Goal: Task Accomplishment & Management: Manage account settings

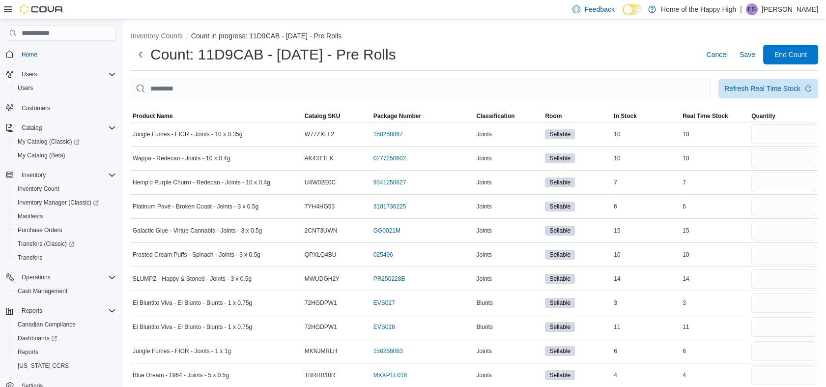
click at [785, 7] on p "Enzo Schembri" at bounding box center [790, 9] width 57 height 12
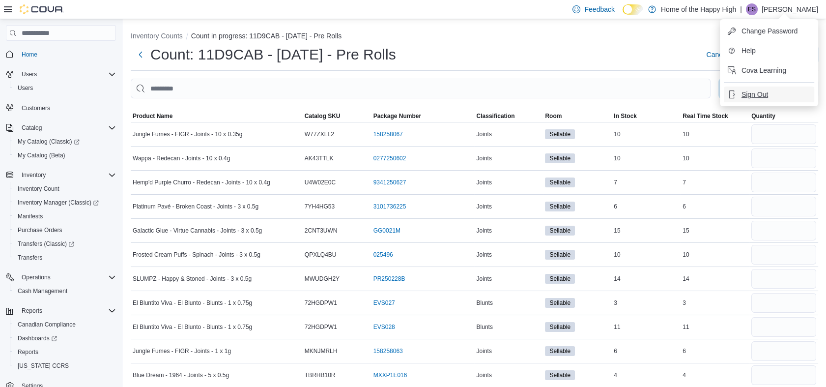
click at [746, 93] on span "Sign Out" at bounding box center [755, 94] width 27 height 10
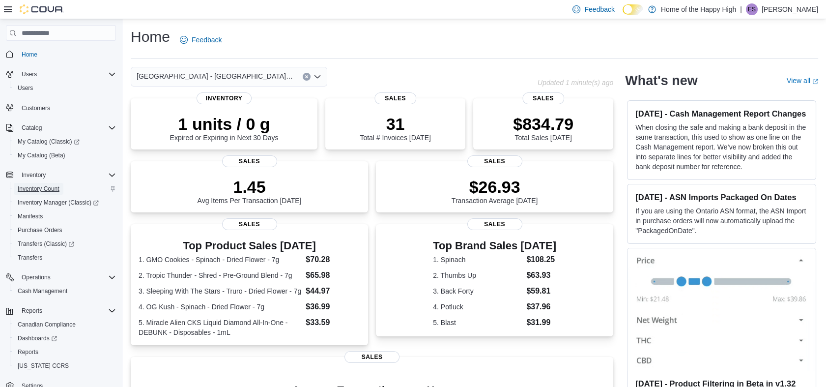
click at [29, 185] on span "Inventory Count" at bounding box center [39, 189] width 42 height 8
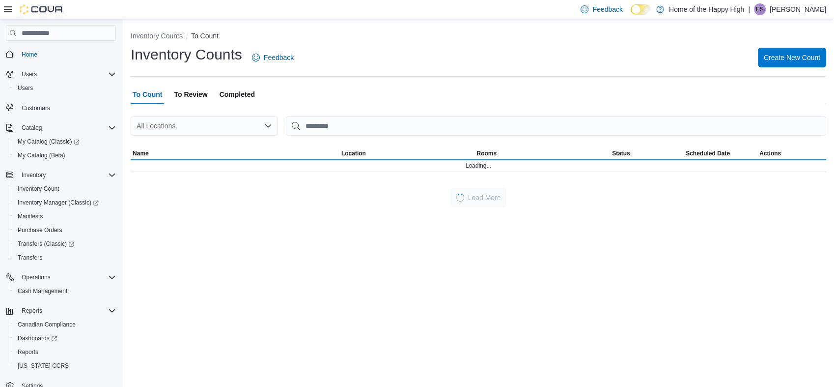
click at [173, 126] on div "All Locations" at bounding box center [204, 126] width 147 height 20
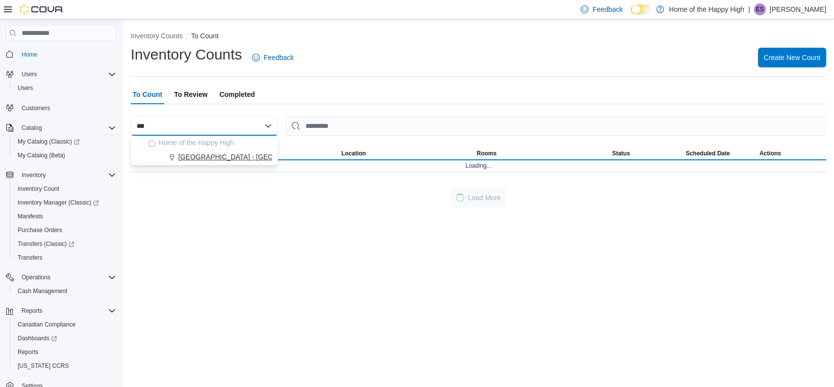
type input "***"
click at [193, 162] on button "Edmonton - Homesteader - Pop's Cannabis" at bounding box center [204, 157] width 147 height 14
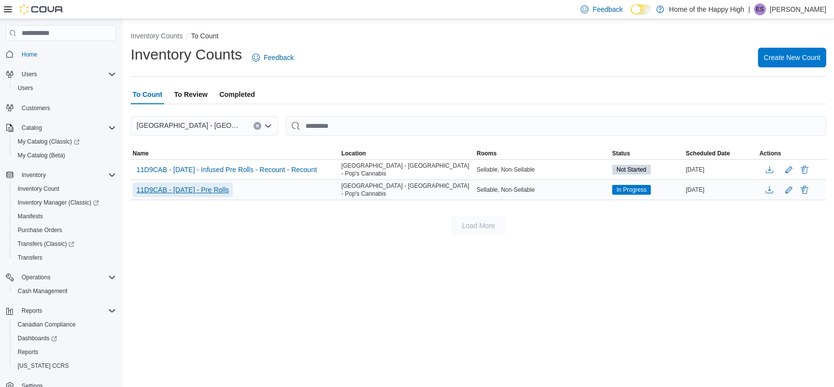
click at [220, 189] on span "11D9CAB - 09-10-25 - Pre Rolls" at bounding box center [183, 190] width 92 height 10
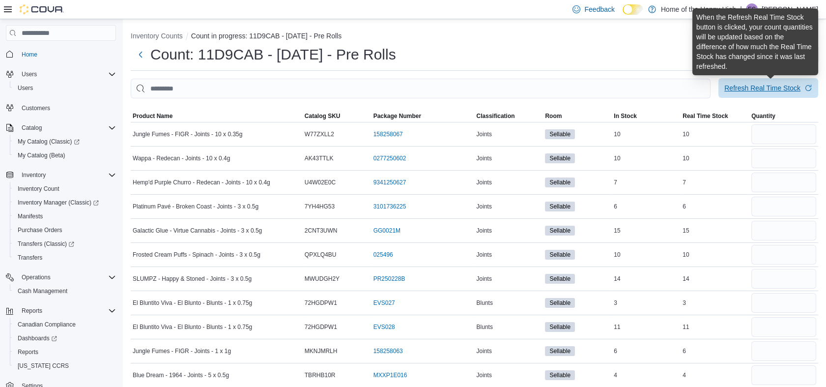
click at [755, 83] on span "Refresh Real Time Stock" at bounding box center [768, 88] width 88 height 20
click at [769, 86] on div "Refresh Real Time Stock" at bounding box center [762, 88] width 76 height 10
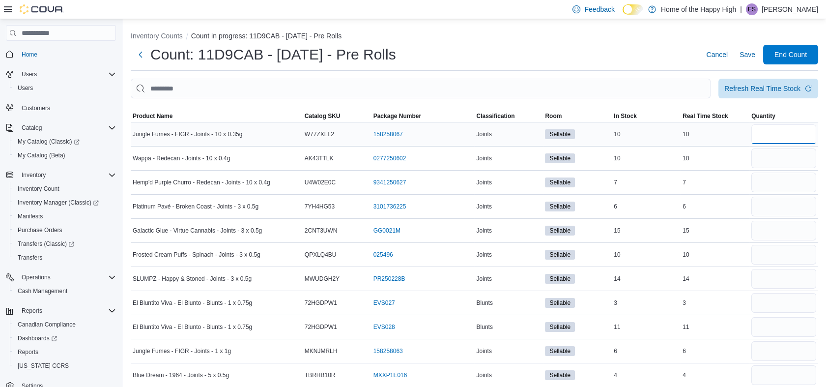
click at [776, 136] on input "number" at bounding box center [783, 134] width 65 height 20
type input "**"
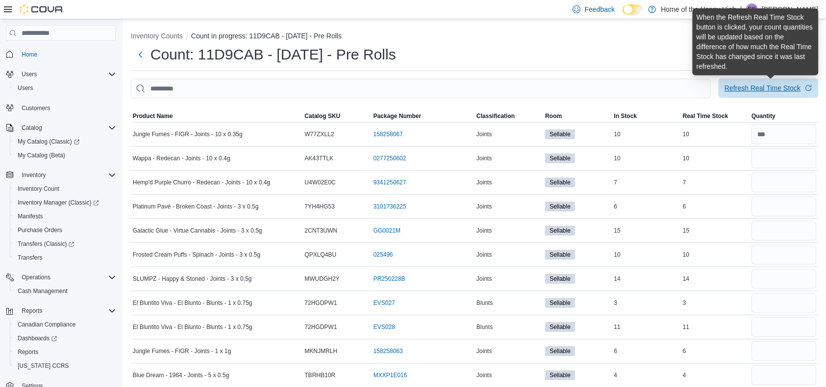
click at [771, 86] on div "Refresh Real Time Stock" at bounding box center [762, 88] width 76 height 10
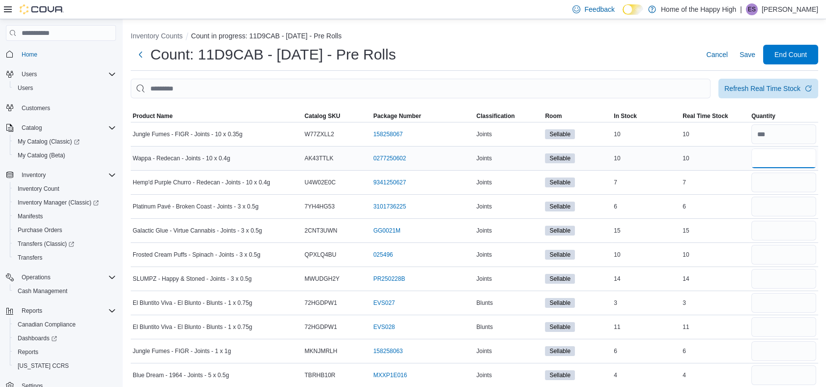
click at [767, 162] on input "number" at bounding box center [783, 158] width 65 height 20
type input "**"
click at [773, 174] on input "number" at bounding box center [783, 182] width 65 height 20
type input "*"
click at [771, 211] on input "number" at bounding box center [783, 207] width 65 height 20
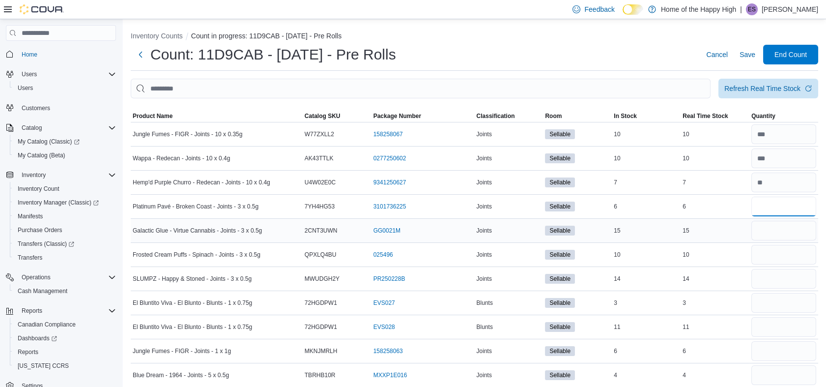
type input "*"
click at [770, 232] on input "number" at bounding box center [783, 231] width 65 height 20
type input "**"
click at [772, 249] on input "number" at bounding box center [783, 255] width 65 height 20
type input "**"
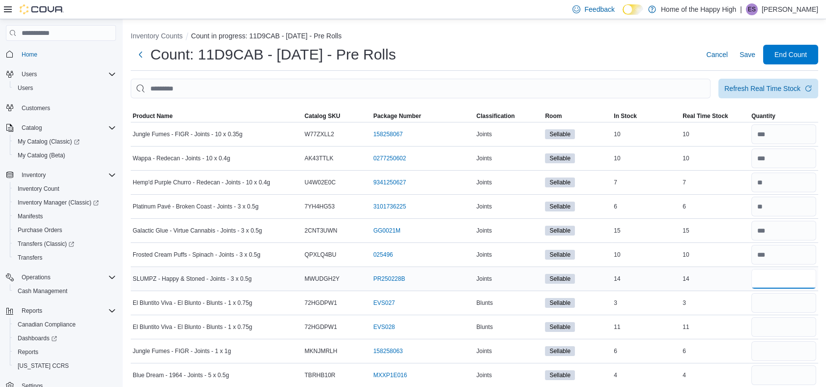
click at [776, 278] on input "number" at bounding box center [783, 279] width 65 height 20
type input "**"
click at [775, 304] on input "number" at bounding box center [783, 303] width 65 height 20
type input "*"
click at [775, 323] on input "number" at bounding box center [783, 327] width 65 height 20
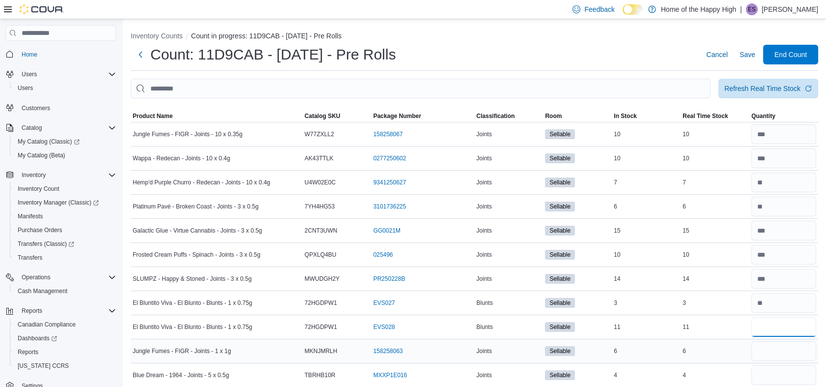
type input "**"
click at [775, 346] on input "number" at bounding box center [783, 351] width 65 height 20
type input "*"
click at [770, 381] on input "number" at bounding box center [783, 375] width 65 height 20
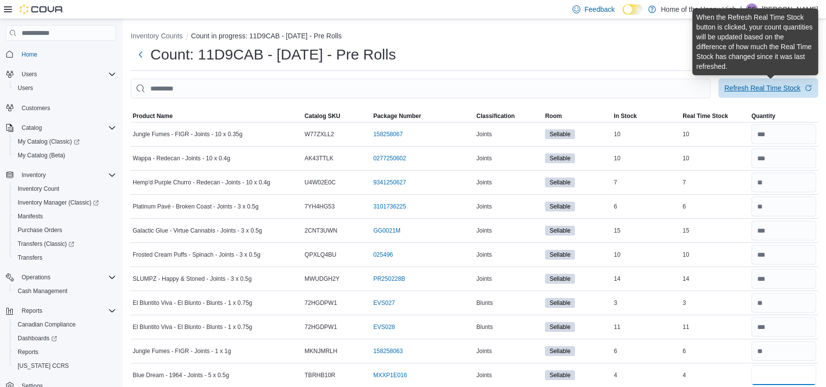
type input "*"
click at [756, 85] on div "Refresh Real Time Stock" at bounding box center [762, 88] width 76 height 10
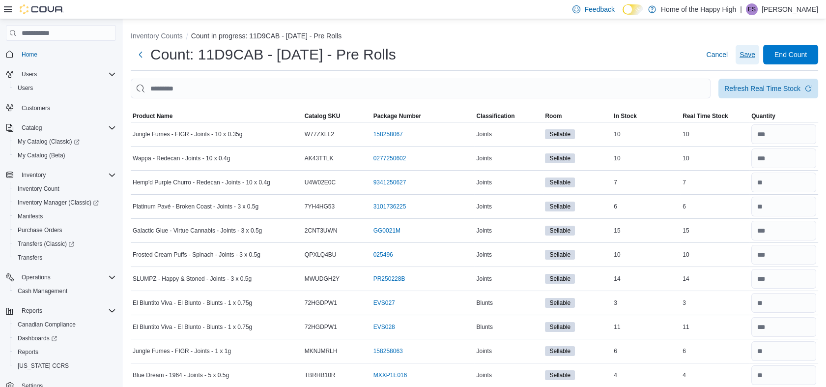
click at [755, 58] on span "Save" at bounding box center [748, 55] width 16 height 10
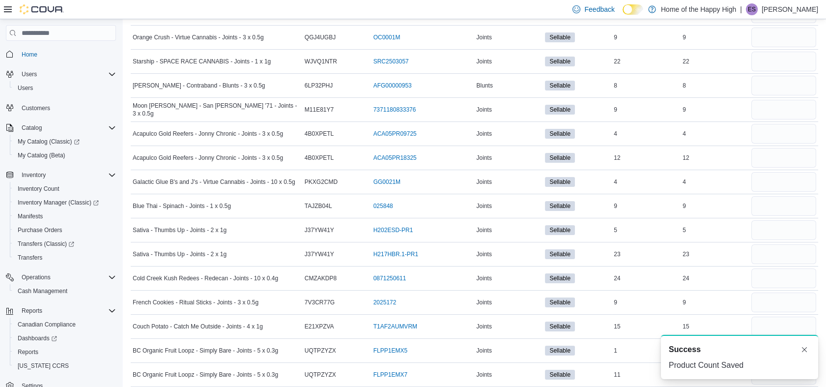
scroll to position [362, 0]
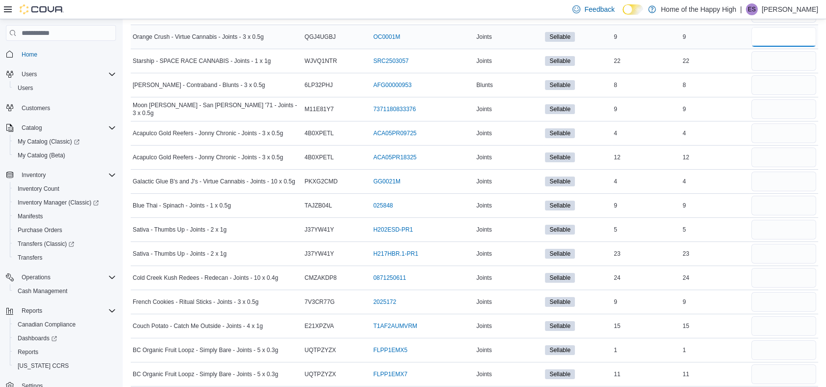
click at [766, 39] on input "number" at bounding box center [783, 37] width 65 height 20
type input "*"
click at [775, 66] on input "number" at bounding box center [783, 61] width 65 height 20
type input "**"
click at [786, 86] on input "number" at bounding box center [783, 85] width 65 height 20
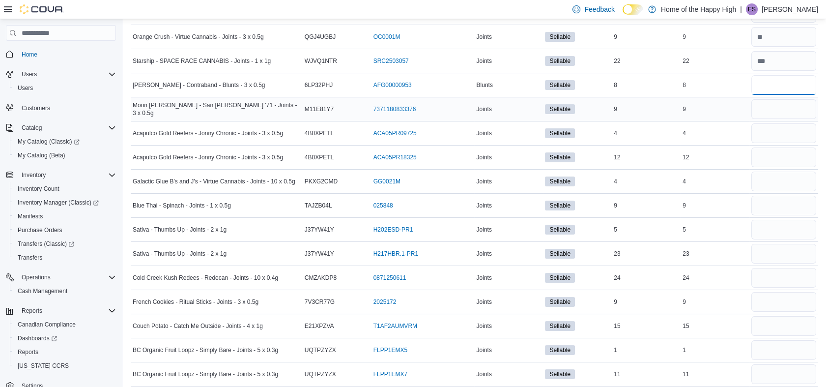
type input "*"
click at [779, 102] on input "number" at bounding box center [783, 109] width 65 height 20
type input "*"
click at [775, 131] on input "number" at bounding box center [783, 133] width 65 height 20
click at [783, 153] on input "number" at bounding box center [783, 157] width 65 height 20
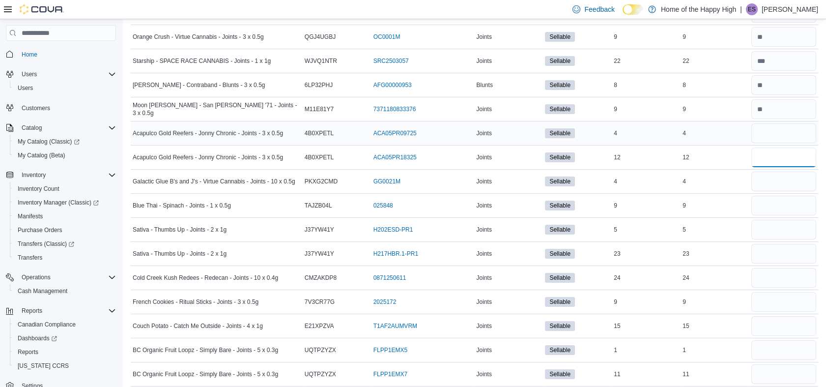
type input "**"
click at [780, 140] on input "number" at bounding box center [783, 133] width 65 height 20
type input "*"
click at [781, 180] on input "number" at bounding box center [783, 182] width 65 height 20
type input "*"
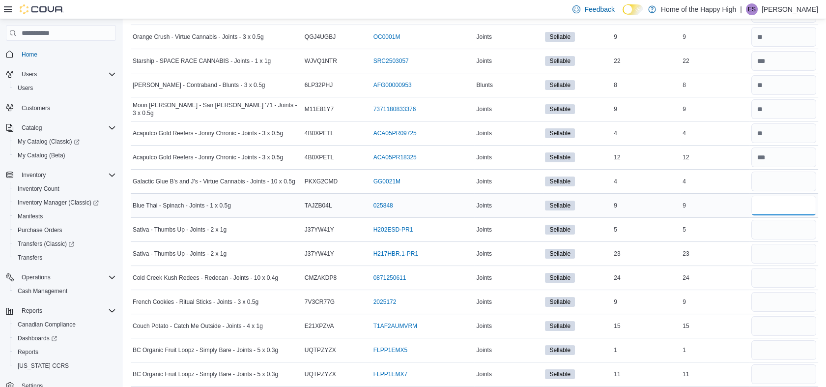
click at [778, 202] on input "number" at bounding box center [783, 206] width 65 height 20
type input "*"
click at [766, 230] on input "number" at bounding box center [783, 230] width 65 height 20
type input "*"
click at [775, 251] on input "number" at bounding box center [783, 254] width 65 height 20
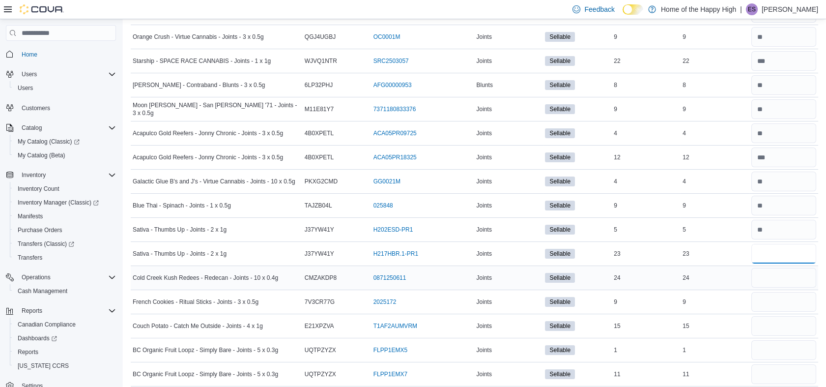
type input "**"
click at [781, 273] on input "number" at bounding box center [783, 278] width 65 height 20
type input "**"
click at [790, 299] on input "number" at bounding box center [783, 302] width 65 height 20
type input "*"
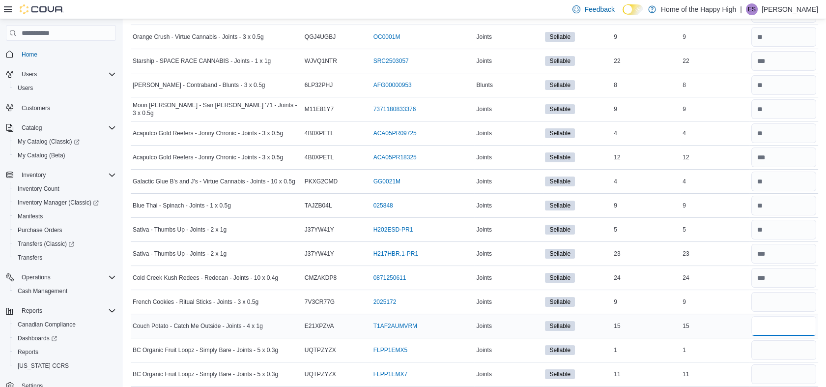
click at [786, 327] on input "number" at bounding box center [783, 326] width 65 height 20
click at [784, 328] on input "number" at bounding box center [783, 326] width 65 height 20
type input "**"
click at [777, 350] on input "number" at bounding box center [783, 350] width 65 height 20
type input "*"
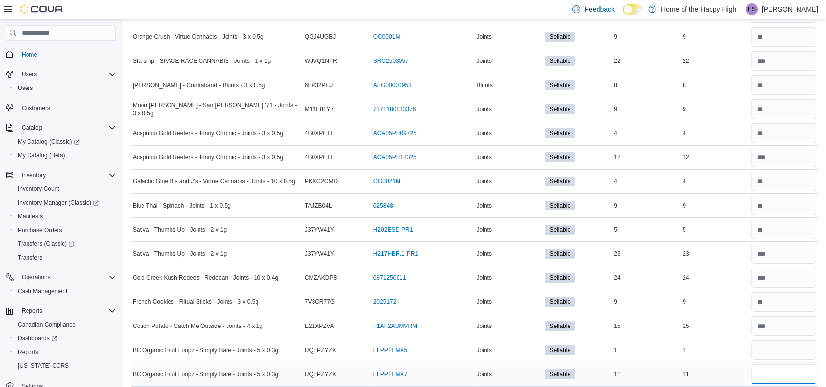
click at [778, 369] on input "number" at bounding box center [783, 374] width 65 height 20
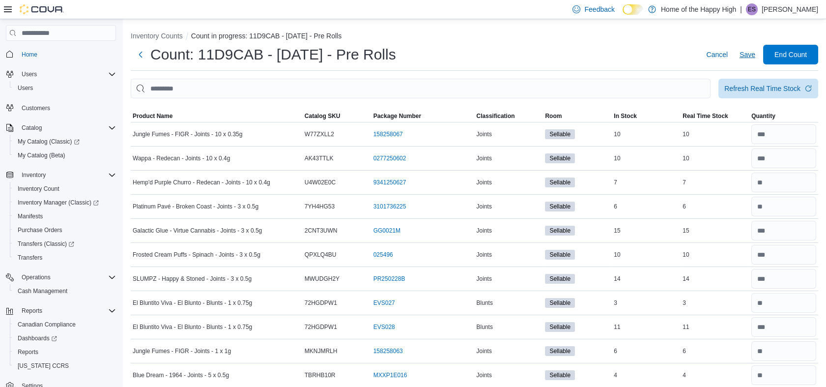
type input "**"
click at [755, 58] on span "Save" at bounding box center [748, 55] width 16 height 10
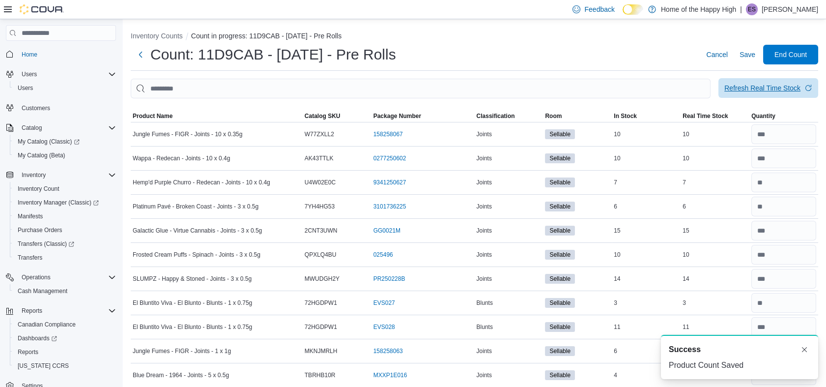
click at [761, 93] on span "Refresh Real Time Stock" at bounding box center [768, 88] width 88 height 20
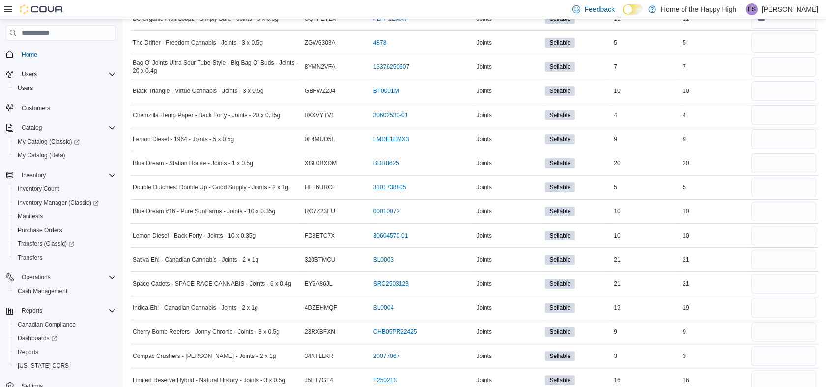
scroll to position [718, 0]
click at [798, 38] on input "number" at bounding box center [783, 42] width 65 height 20
type input "*"
click at [802, 58] on input "number" at bounding box center [783, 67] width 65 height 20
type input "*"
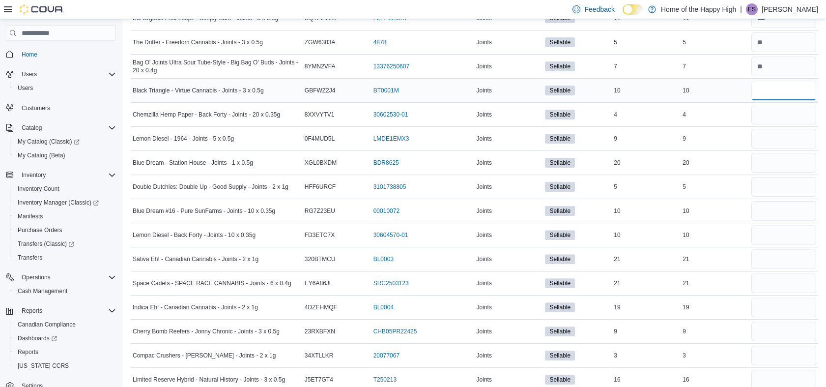
click at [798, 82] on input "number" at bounding box center [783, 91] width 65 height 20
type input "**"
click at [781, 114] on input "number" at bounding box center [783, 115] width 65 height 20
type input "*"
click at [770, 139] on input "number" at bounding box center [783, 139] width 65 height 20
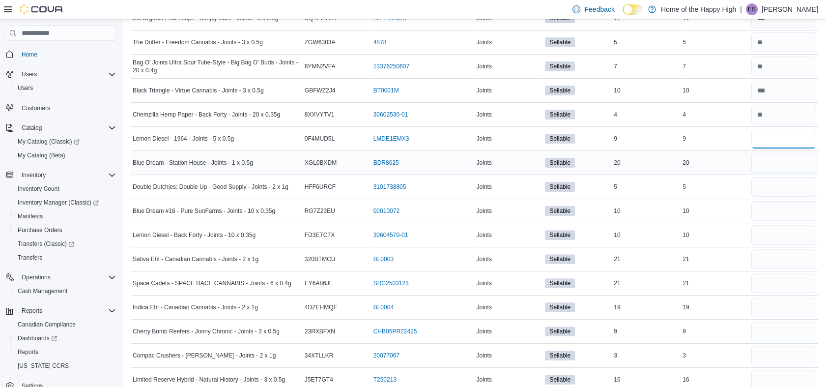
type input "*"
click at [775, 158] on input "number" at bounding box center [783, 163] width 65 height 20
type input "**"
click at [771, 182] on input "number" at bounding box center [783, 187] width 65 height 20
type input "*"
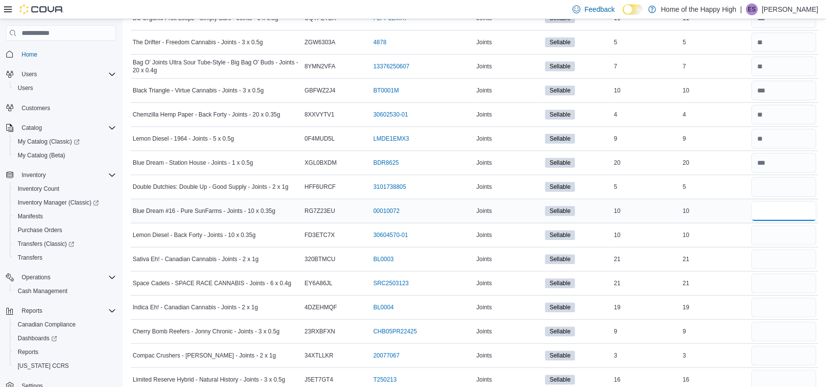
click at [781, 212] on input "number" at bounding box center [783, 211] width 65 height 20
type input "*"
type input "**"
click at [778, 228] on input "number" at bounding box center [783, 235] width 65 height 20
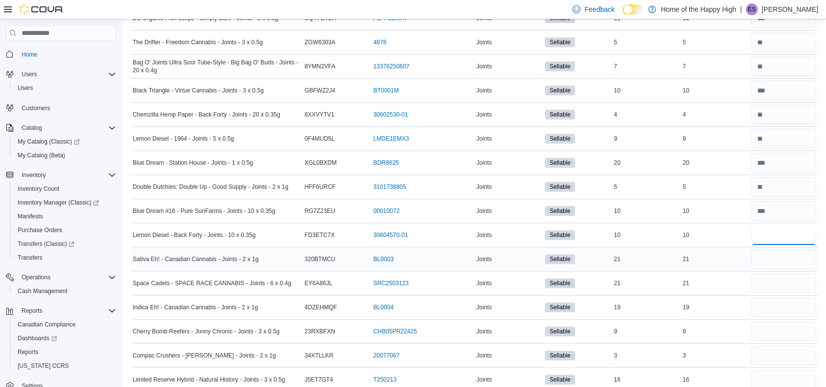
type input "**"
click at [773, 258] on input "number" at bounding box center [783, 259] width 65 height 20
type input "**"
click at [758, 283] on div at bounding box center [783, 283] width 69 height 24
click at [766, 283] on input "number" at bounding box center [783, 283] width 65 height 20
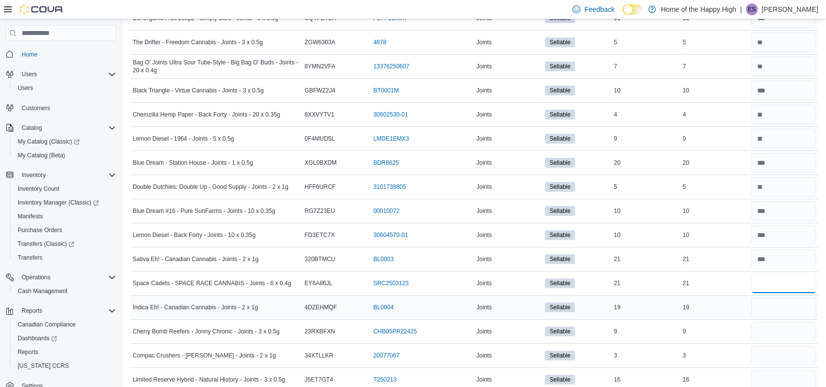
type input "**"
click at [767, 309] on input "number" at bounding box center [783, 307] width 65 height 20
type input "**"
click at [773, 323] on input "number" at bounding box center [783, 331] width 65 height 20
type input "*"
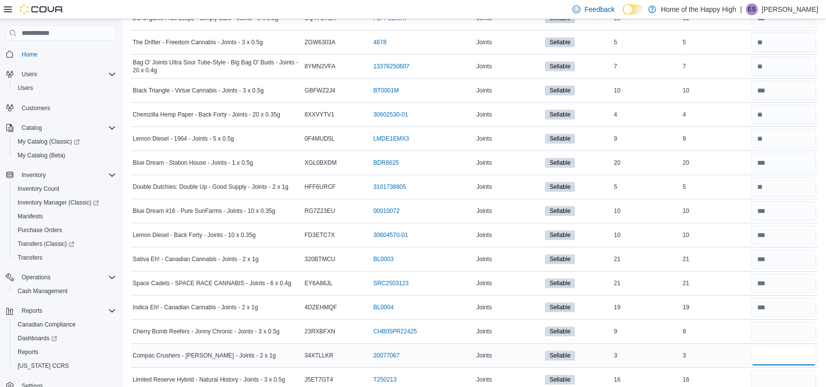
click at [771, 346] on input "number" at bounding box center [783, 355] width 65 height 20
type input "*"
click at [776, 373] on input "number" at bounding box center [783, 380] width 65 height 20
type input "**"
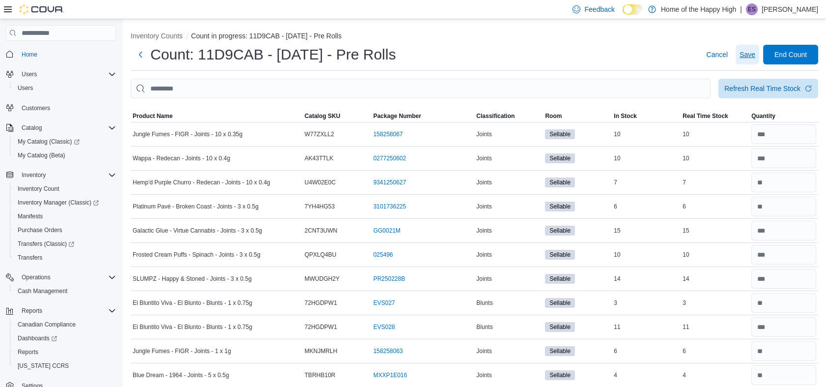
click at [755, 54] on span "Save" at bounding box center [748, 55] width 16 height 10
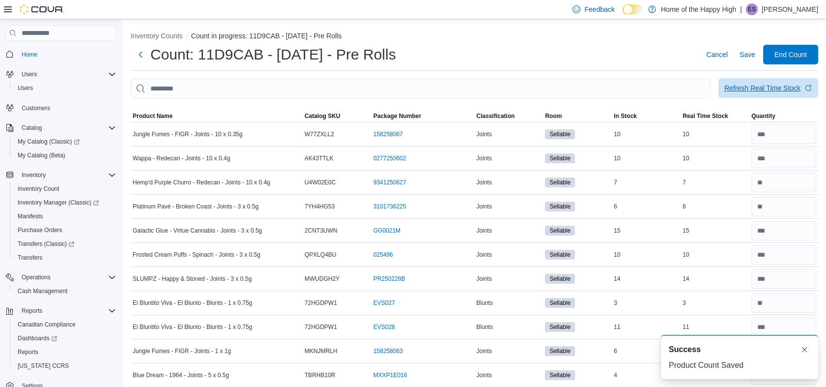
click at [761, 88] on div "Refresh Real Time Stock" at bounding box center [762, 88] width 76 height 10
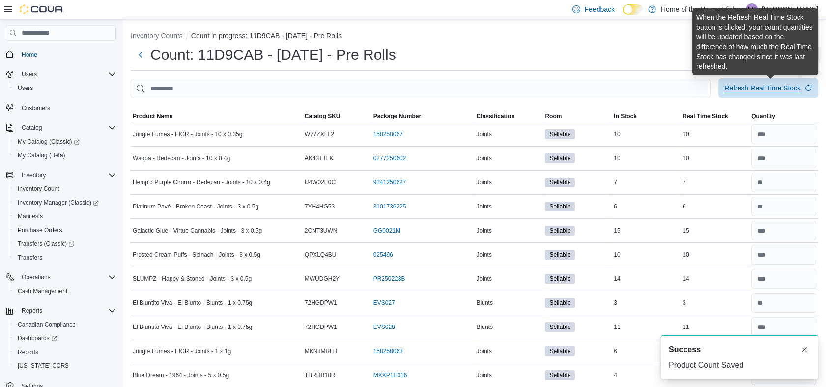
click at [761, 88] on div "Refresh Real Time Stock" at bounding box center [762, 88] width 76 height 10
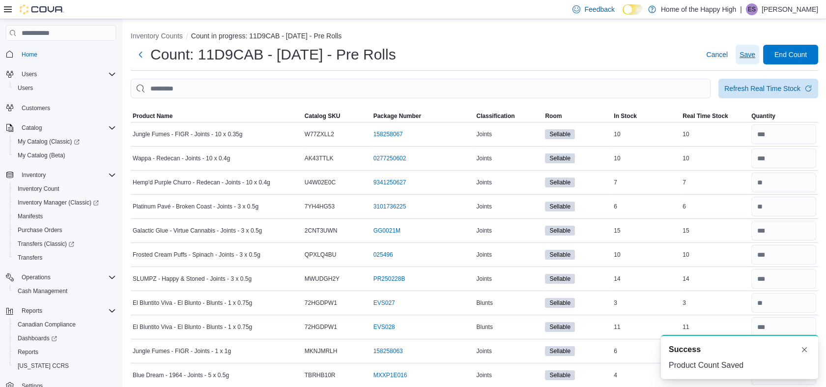
click at [752, 54] on span "Save" at bounding box center [748, 55] width 16 height 10
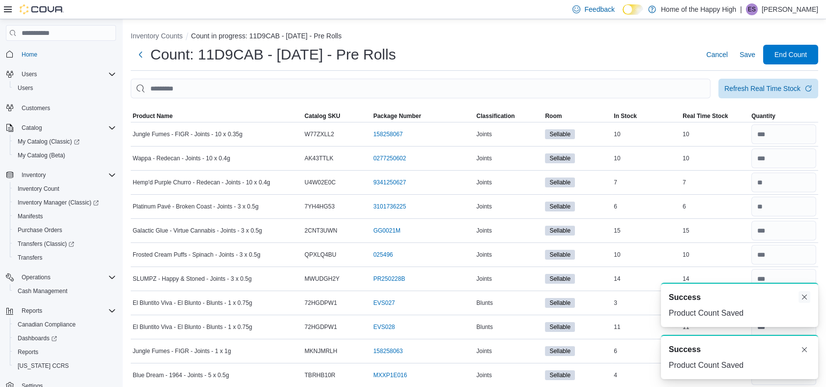
click at [805, 299] on button "Dismiss toast" at bounding box center [805, 297] width 12 height 12
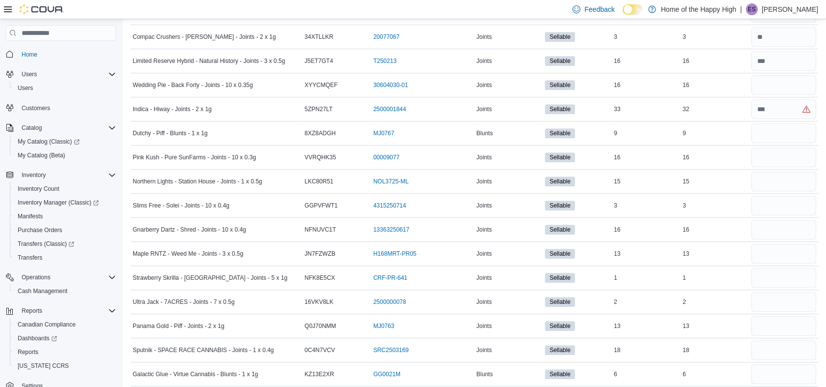
scroll to position [1037, 0]
click at [780, 90] on input "number" at bounding box center [783, 85] width 65 height 20
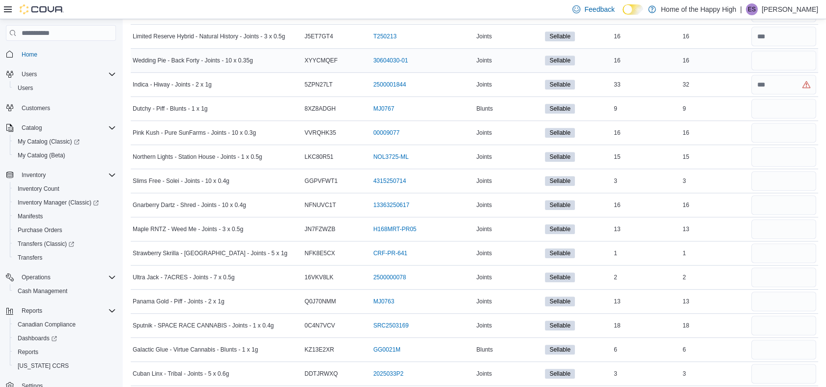
scroll to position [1064, 0]
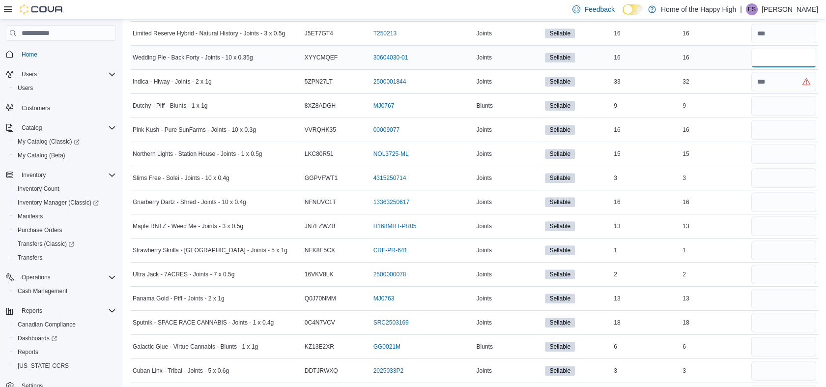
click at [779, 55] on input "number" at bounding box center [783, 58] width 65 height 20
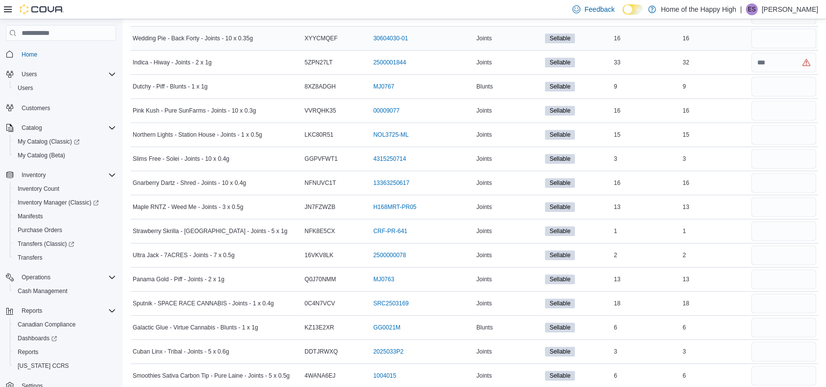
scroll to position [1083, 0]
click at [777, 44] on input "number" at bounding box center [783, 39] width 65 height 20
type input "**"
click at [782, 61] on input "number" at bounding box center [783, 63] width 65 height 20
type input "**"
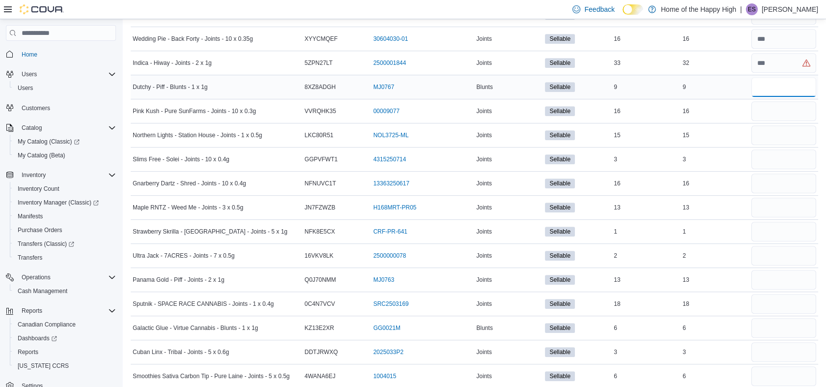
click at [777, 79] on input "number" at bounding box center [783, 87] width 65 height 20
type input "*"
click at [766, 110] on input "number" at bounding box center [783, 111] width 65 height 20
type input "**"
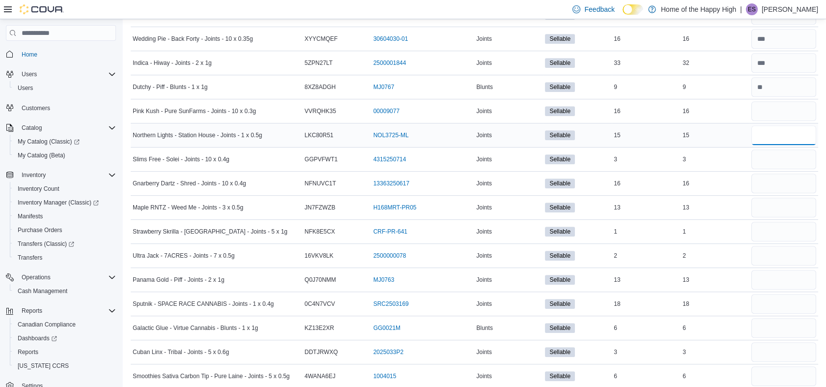
click at [771, 127] on input "number" at bounding box center [783, 135] width 65 height 20
type input "**"
click at [773, 160] on input "number" at bounding box center [783, 159] width 65 height 20
type input "*"
click at [779, 173] on input "number" at bounding box center [783, 183] width 65 height 20
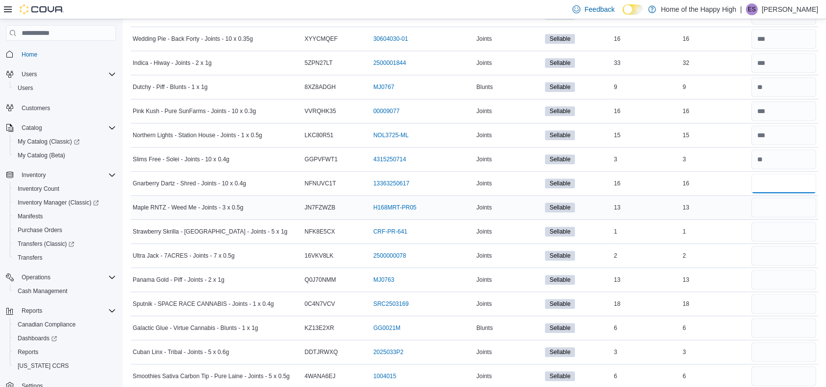
type input "**"
click at [786, 206] on input "number" at bounding box center [783, 208] width 65 height 20
type input "**"
click at [780, 227] on input "number" at bounding box center [783, 232] width 65 height 20
type input "*"
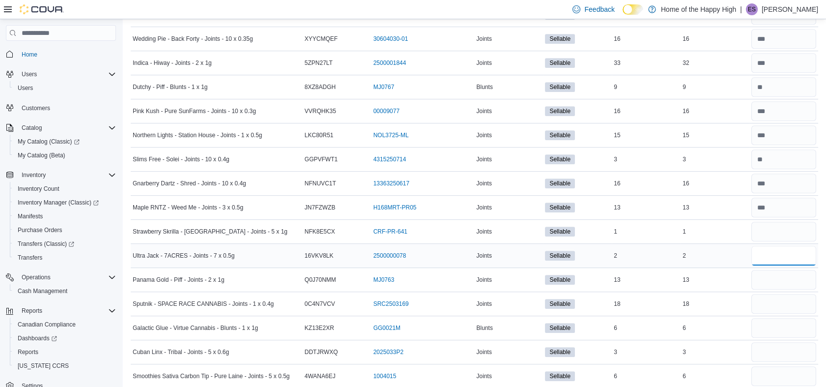
click at [779, 257] on input "number" at bounding box center [783, 256] width 65 height 20
type input "*"
click at [773, 275] on input "number" at bounding box center [783, 280] width 65 height 20
type input "**"
click at [777, 301] on input "number" at bounding box center [783, 304] width 65 height 20
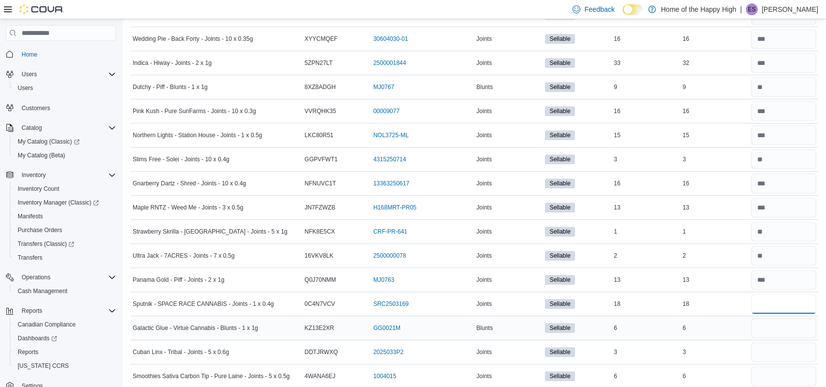
type input "**"
click at [782, 326] on input "number" at bounding box center [783, 328] width 65 height 20
type input "**"
click at [775, 352] on input "number" at bounding box center [783, 352] width 65 height 20
type input "*"
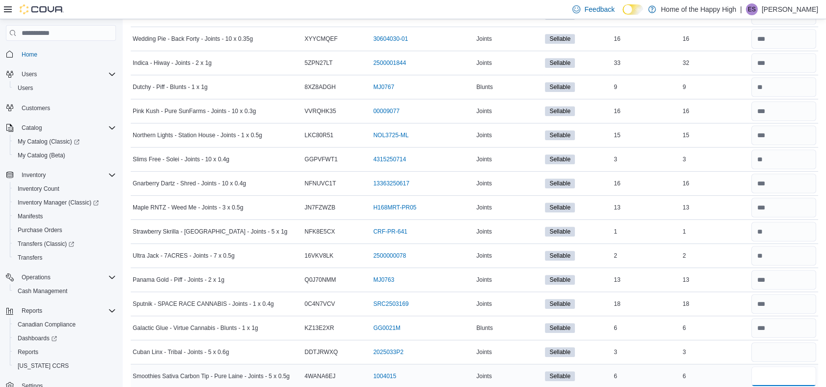
click at [774, 373] on input "number" at bounding box center [783, 376] width 65 height 20
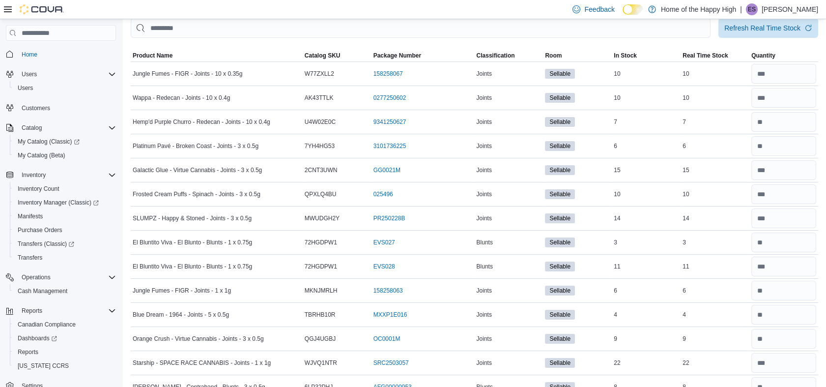
scroll to position [0, 0]
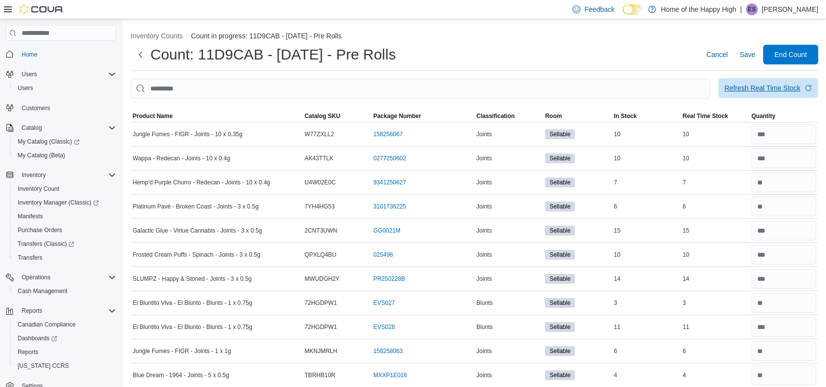
type input "*"
click at [762, 83] on span "Refresh Real Time Stock" at bounding box center [768, 88] width 88 height 20
click at [755, 54] on span "Save" at bounding box center [748, 55] width 16 height 10
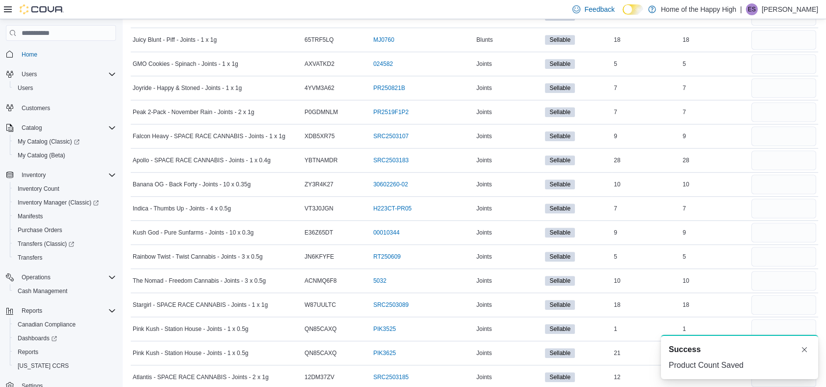
scroll to position [1443, 0]
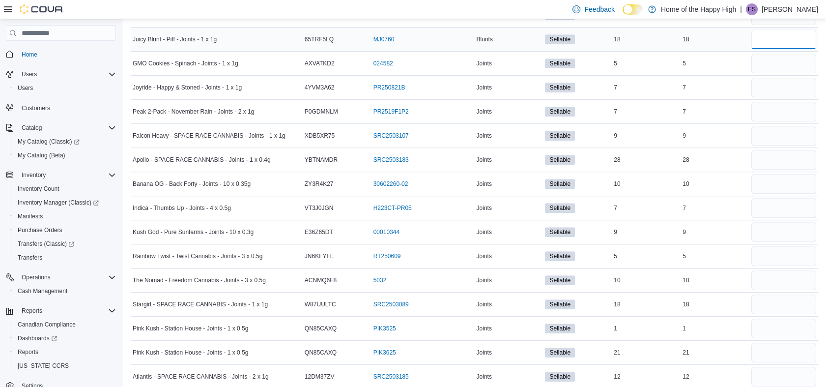
click at [790, 44] on input "number" at bounding box center [783, 39] width 65 height 20
type input "**"
click at [783, 59] on input "number" at bounding box center [783, 64] width 65 height 20
click at [784, 56] on input "number" at bounding box center [783, 64] width 65 height 20
type input "*"
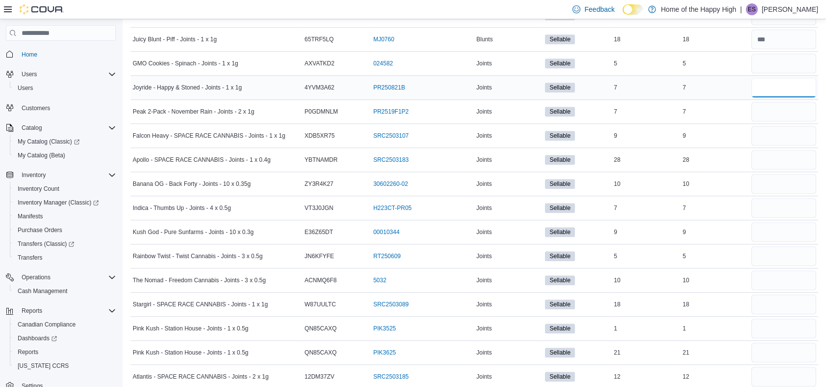
click at [794, 83] on input "number" at bounding box center [783, 88] width 65 height 20
type input "*"
click at [795, 114] on input "number" at bounding box center [783, 112] width 65 height 20
type input "*"
click at [791, 139] on input "number" at bounding box center [783, 136] width 65 height 20
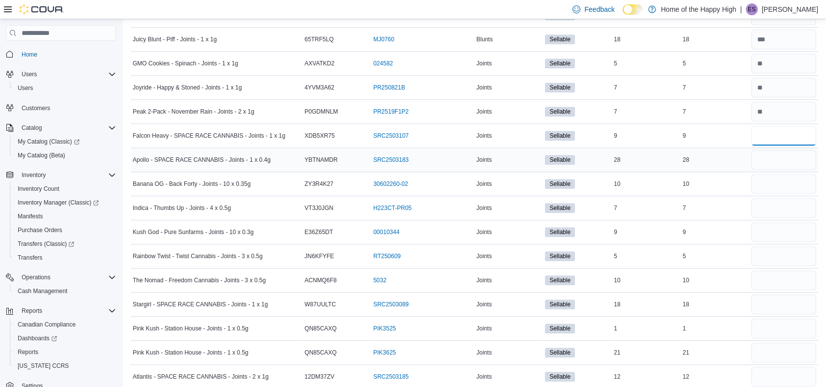
type input "*"
click at [787, 155] on input "number" at bounding box center [783, 160] width 65 height 20
type input "**"
click at [790, 177] on input "number" at bounding box center [783, 184] width 65 height 20
type input "**"
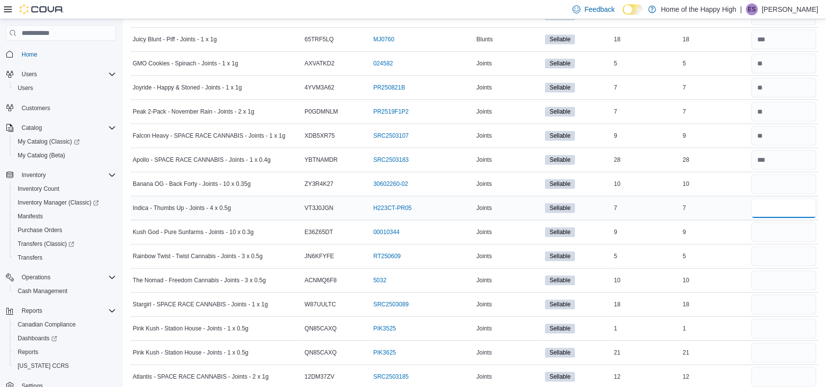
click at [788, 204] on input "number" at bounding box center [783, 208] width 65 height 20
type input "*"
click at [777, 233] on input "number" at bounding box center [783, 232] width 65 height 20
type input "*"
click at [774, 256] on input "number" at bounding box center [783, 256] width 65 height 20
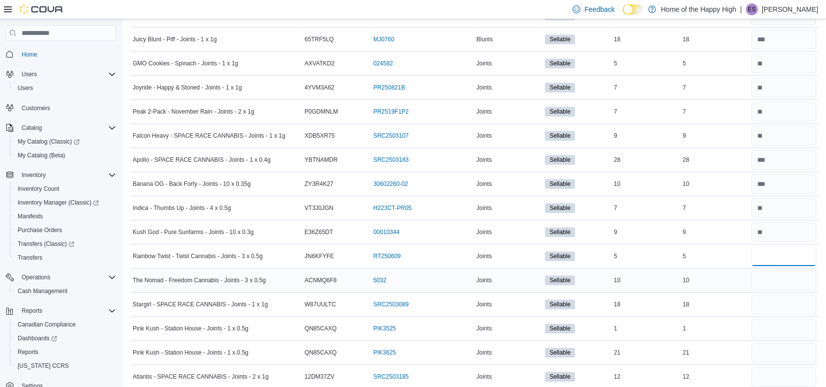
type input "*"
click at [770, 275] on input "number" at bounding box center [783, 280] width 65 height 20
type input "**"
click at [770, 304] on input "number" at bounding box center [783, 304] width 65 height 20
type input "*"
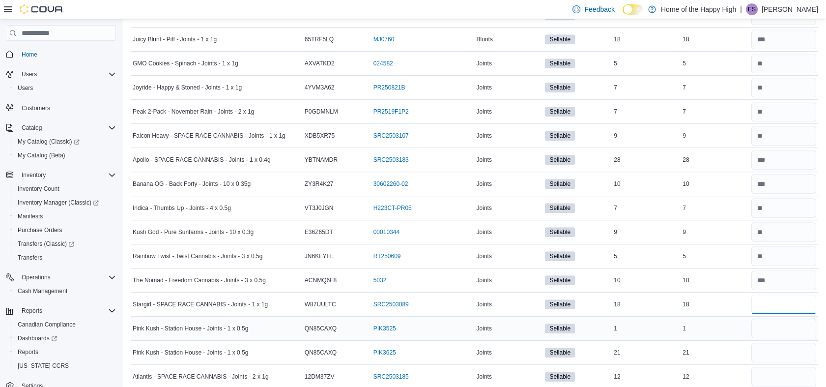
type input "**"
click at [775, 323] on input "number" at bounding box center [783, 328] width 65 height 20
type input "*"
click at [783, 343] on input "number" at bounding box center [783, 353] width 65 height 20
click at [778, 328] on input "number" at bounding box center [783, 328] width 65 height 20
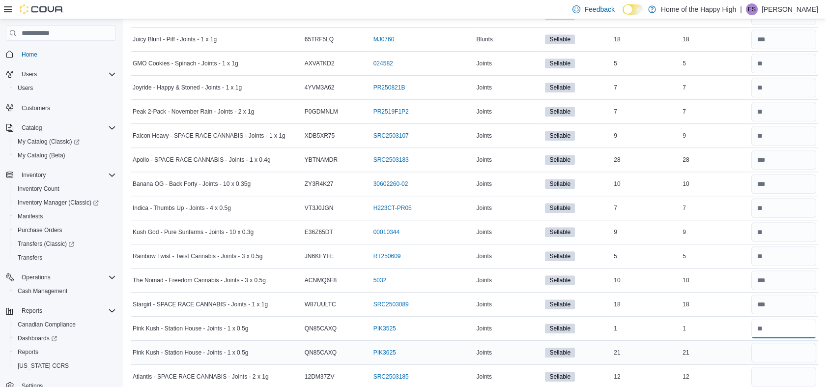
type input "*"
click at [775, 351] on input "number" at bounding box center [783, 353] width 65 height 20
type input "**"
click at [775, 371] on input "number" at bounding box center [783, 377] width 65 height 20
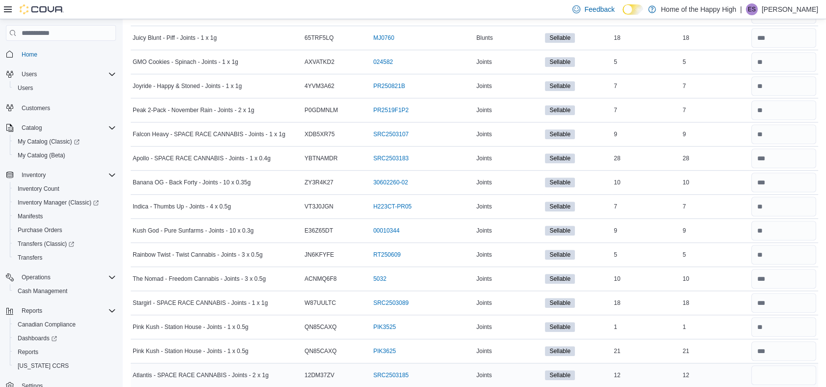
scroll to position [1444, 0]
click at [775, 371] on input "number" at bounding box center [783, 376] width 65 height 20
type input "**"
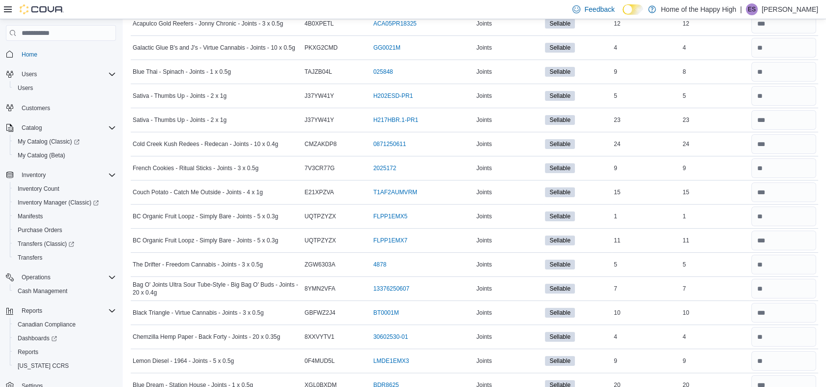
scroll to position [0, 0]
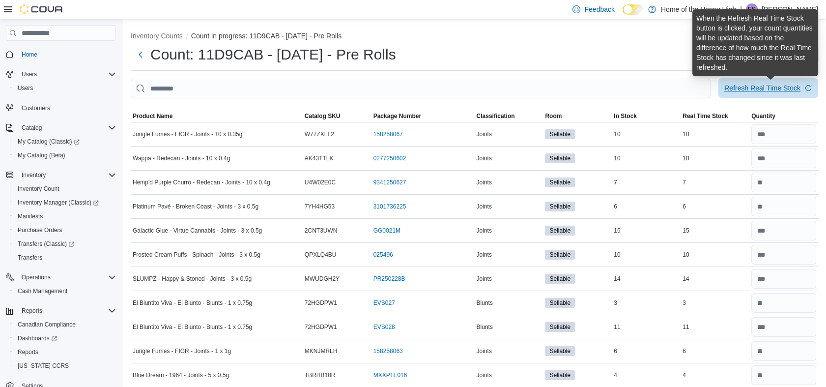
click at [763, 90] on div "Refresh Real Time Stock" at bounding box center [762, 88] width 76 height 10
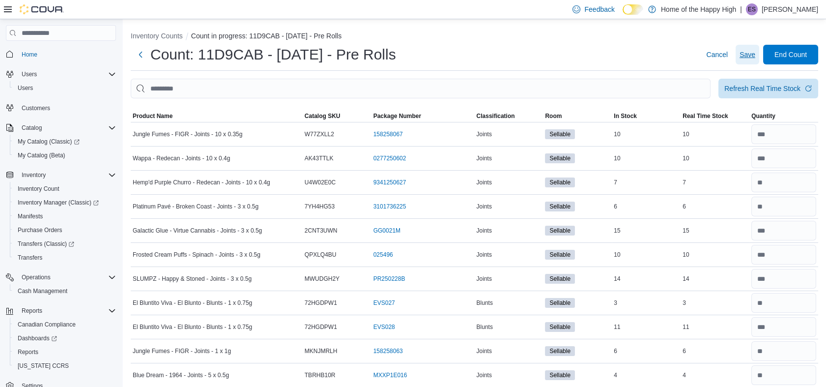
click at [755, 55] on span "Save" at bounding box center [748, 55] width 16 height 10
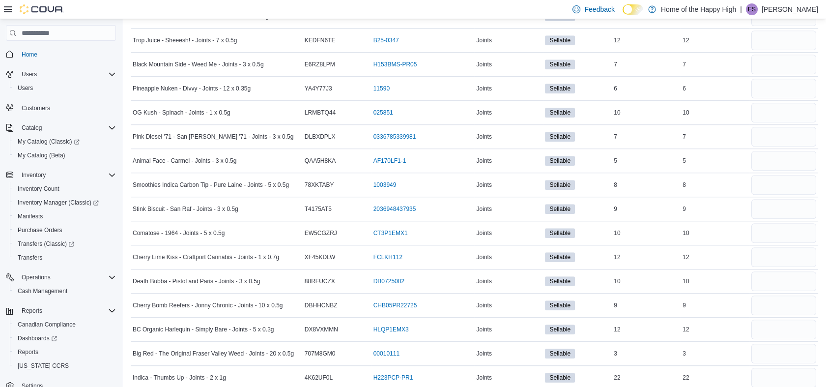
scroll to position [1803, 0]
click at [767, 41] on input "number" at bounding box center [783, 41] width 65 height 20
type input "**"
click at [767, 63] on input "number" at bounding box center [783, 65] width 65 height 20
type input "*"
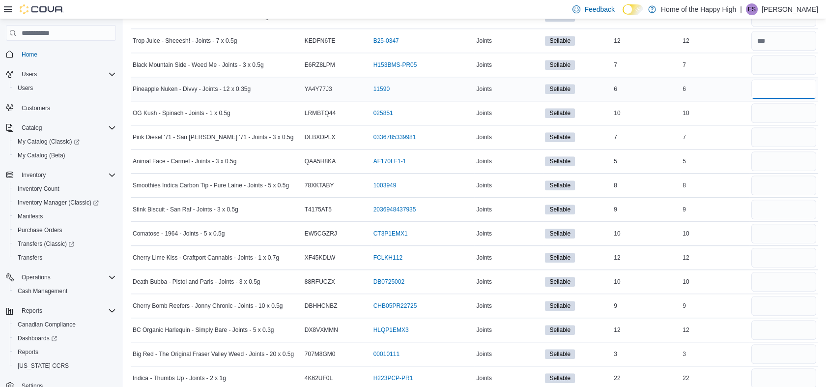
click at [760, 83] on input "number" at bounding box center [783, 89] width 65 height 20
type input "*"
click at [772, 109] on input "number" at bounding box center [783, 113] width 65 height 20
type input "**"
click at [773, 130] on input "number" at bounding box center [783, 137] width 65 height 20
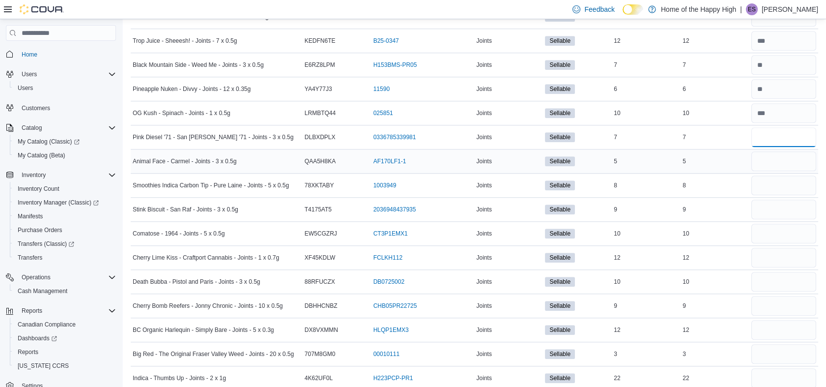
type input "*"
click at [769, 157] on input "number" at bounding box center [783, 161] width 65 height 20
type input "*"
click at [775, 184] on input "number" at bounding box center [783, 185] width 65 height 20
type input "*"
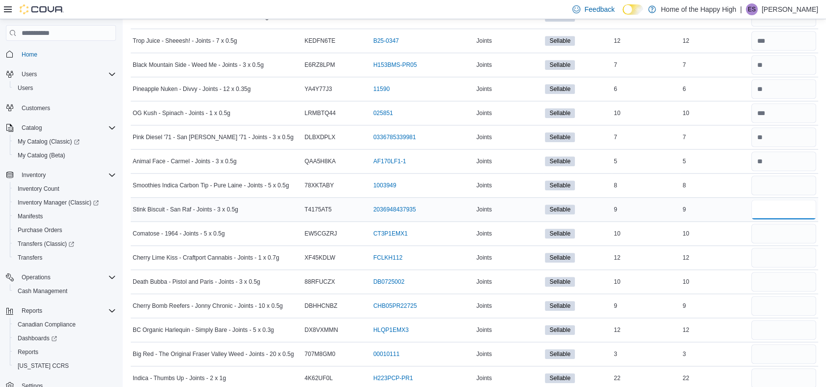
click at [775, 201] on input "number" at bounding box center [783, 210] width 65 height 20
type input "*"
click at [773, 228] on input "number" at bounding box center [783, 234] width 65 height 20
type input "*"
type input "**"
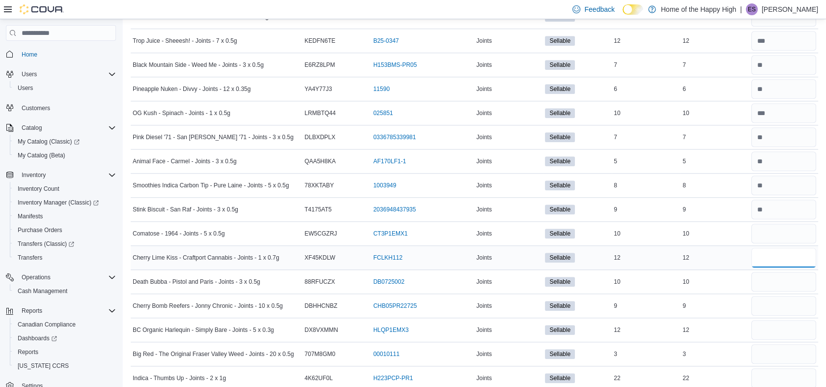
click at [791, 251] on input "number" at bounding box center [783, 258] width 65 height 20
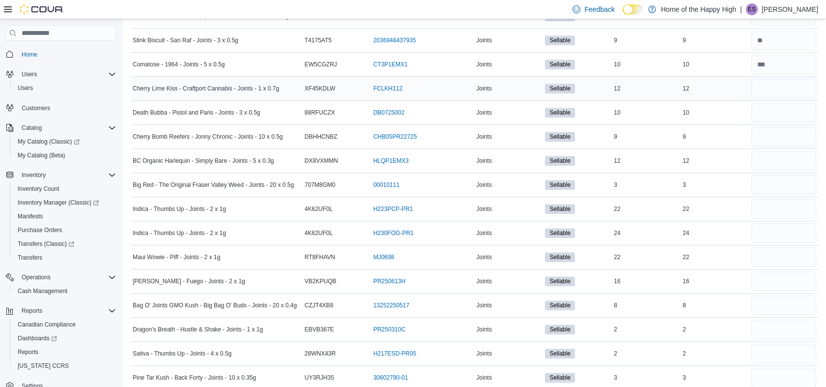
scroll to position [1971, 0]
click at [766, 86] on input "number" at bounding box center [783, 90] width 65 height 20
type input "**"
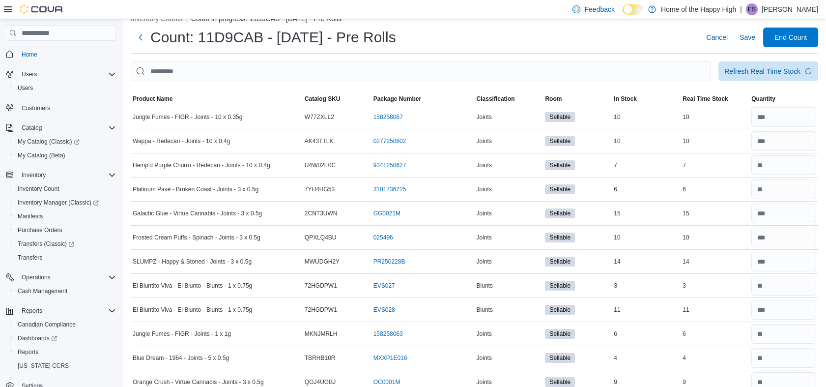
scroll to position [0, 0]
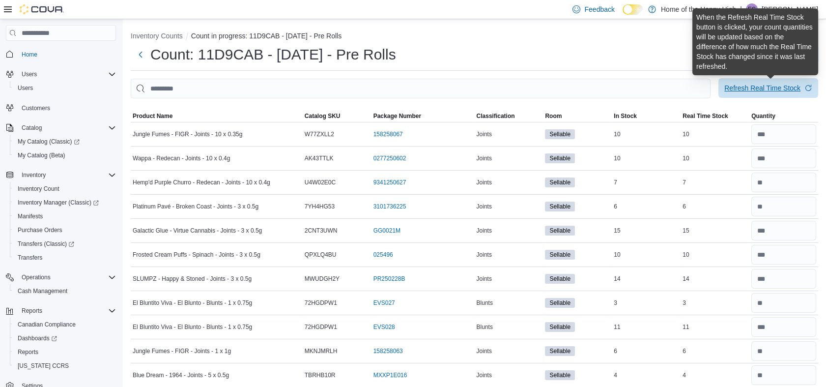
click at [751, 84] on div "Refresh Real Time Stock" at bounding box center [762, 88] width 76 height 10
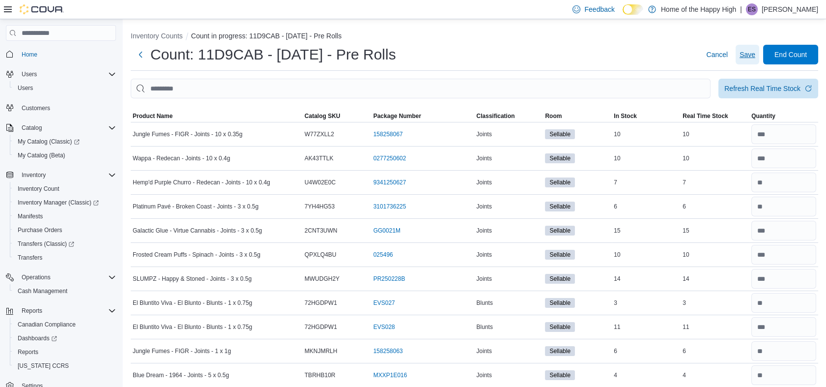
click at [754, 53] on span "Save" at bounding box center [748, 55] width 16 height 10
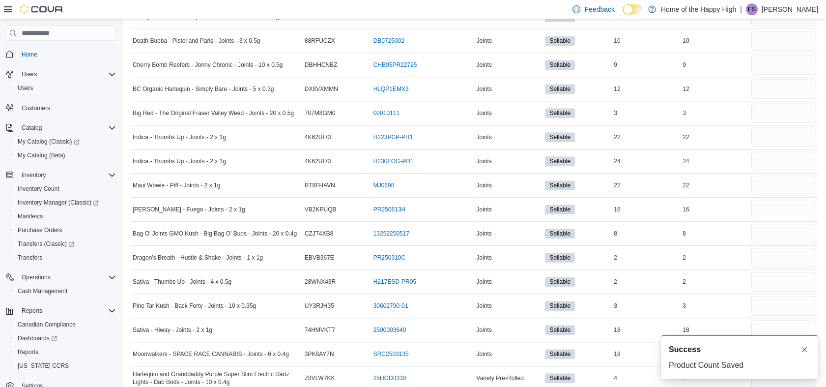
scroll to position [2050, 0]
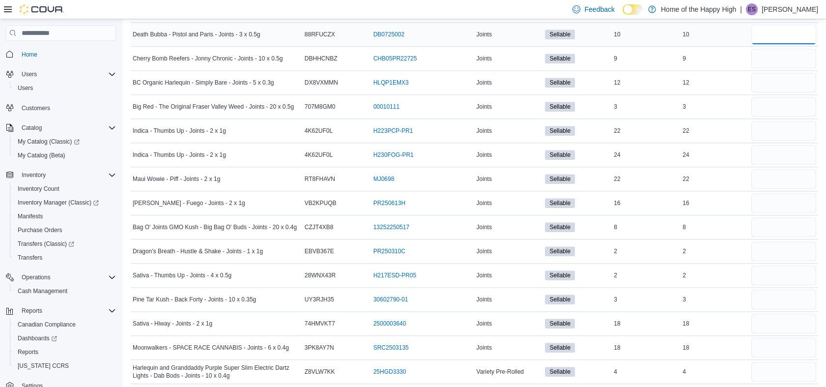
click at [790, 37] on input "number" at bounding box center [783, 35] width 65 height 20
type input "**"
click at [782, 49] on input "number" at bounding box center [783, 59] width 65 height 20
type input "*"
click at [781, 73] on input "number" at bounding box center [783, 83] width 65 height 20
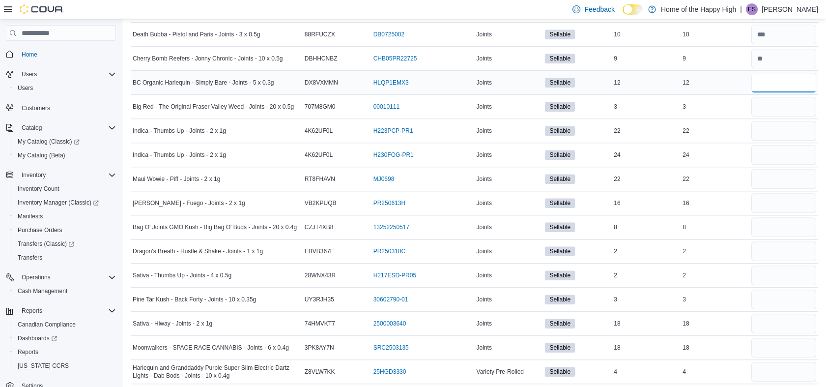
type input "**"
click at [778, 106] on input "number" at bounding box center [783, 107] width 65 height 20
type input "*"
click at [774, 121] on input "number" at bounding box center [783, 131] width 65 height 20
type input "**"
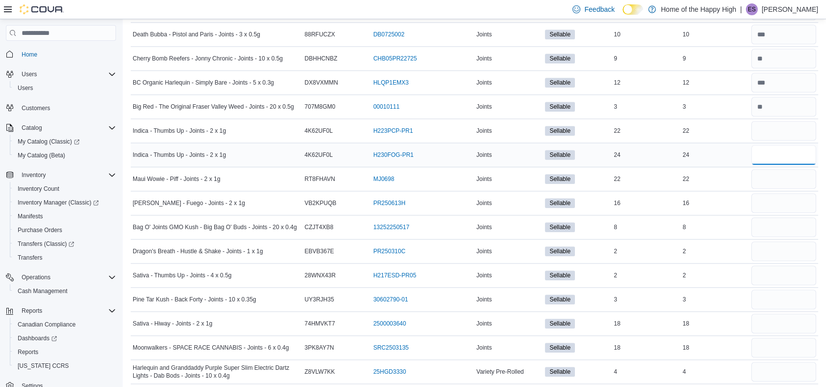
click at [779, 150] on input "number" at bounding box center [783, 155] width 65 height 20
type input "**"
click at [775, 177] on input "number" at bounding box center [783, 179] width 65 height 20
type input "**"
click at [771, 193] on input "number" at bounding box center [783, 203] width 65 height 20
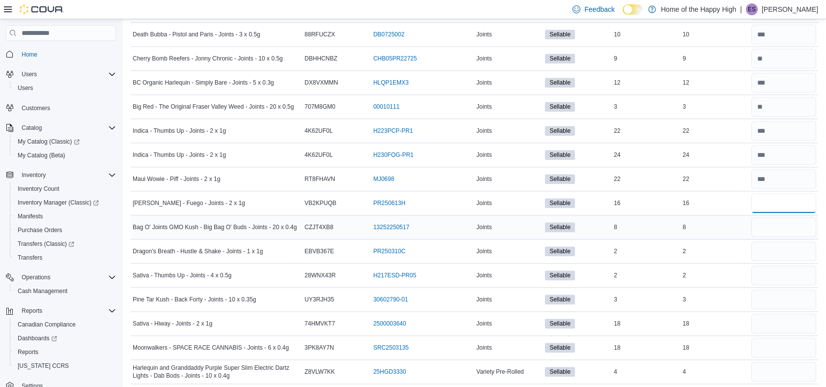
type input "**"
click at [771, 221] on input "number" at bounding box center [783, 227] width 65 height 20
type input "*"
click at [778, 242] on input "number" at bounding box center [783, 251] width 65 height 20
type input "*"
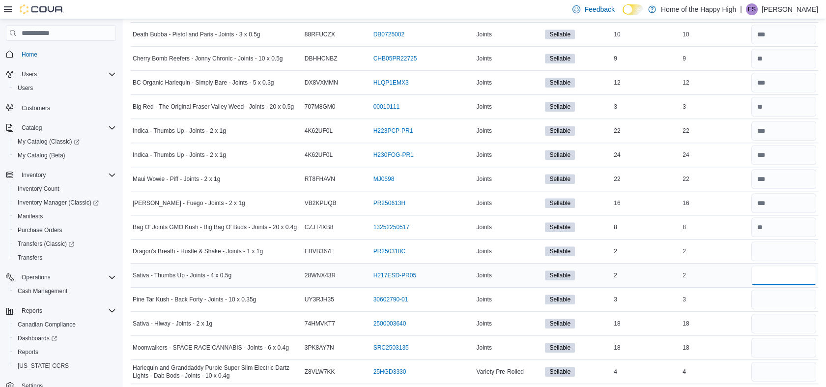
click at [784, 265] on input "number" at bounding box center [783, 275] width 65 height 20
type input "*"
click at [781, 294] on input "number" at bounding box center [783, 299] width 65 height 20
type input "*"
click at [779, 314] on input "number" at bounding box center [783, 324] width 65 height 20
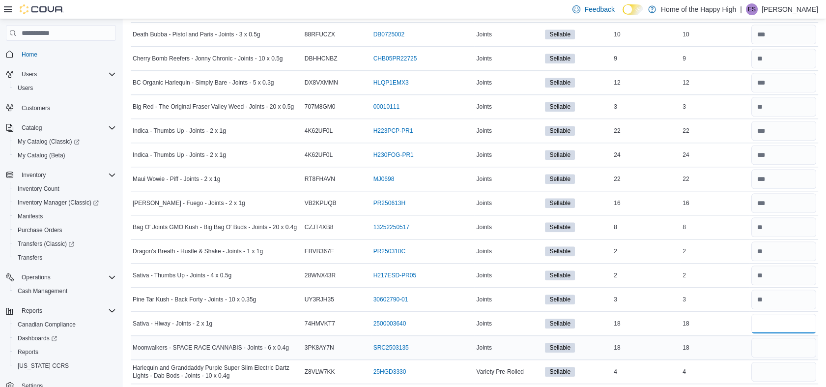
type input "**"
click at [777, 343] on input "number" at bounding box center [783, 348] width 65 height 20
type input "**"
click at [775, 366] on input "number" at bounding box center [783, 372] width 65 height 20
type input "*"
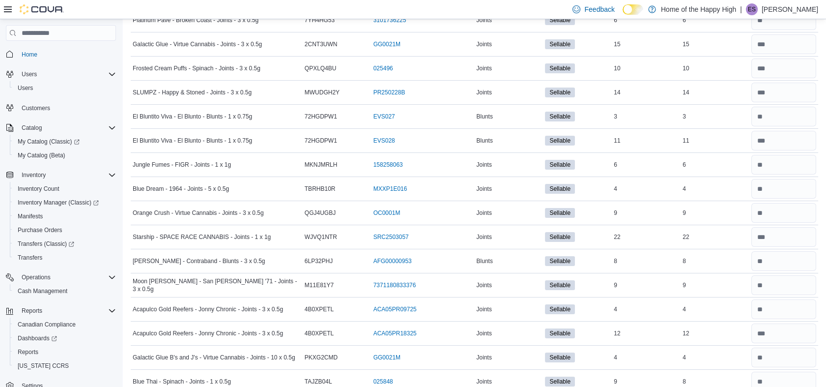
scroll to position [0, 0]
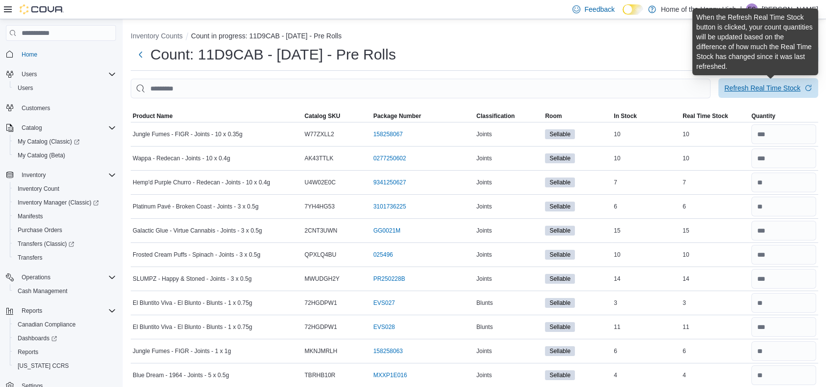
click at [769, 89] on div "Refresh Real Time Stock" at bounding box center [762, 88] width 76 height 10
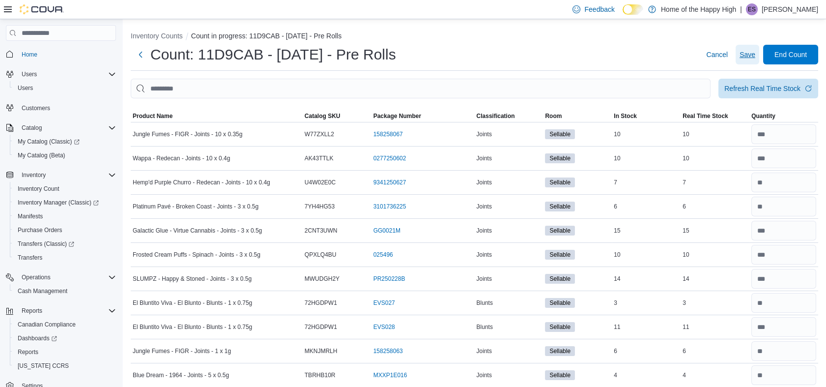
click at [748, 51] on span "Save" at bounding box center [748, 55] width 16 height 10
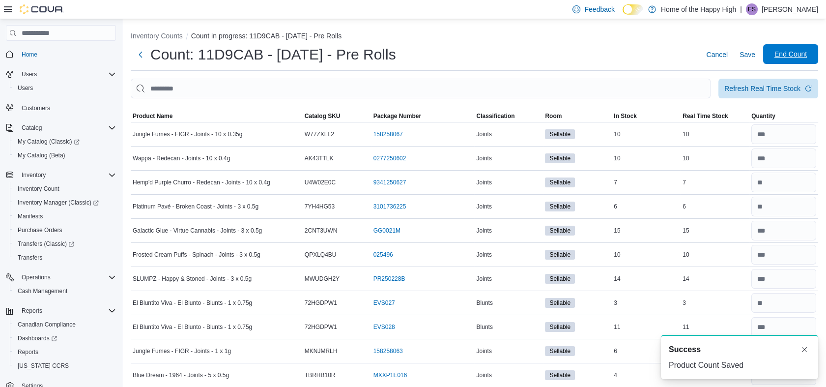
click at [797, 51] on span "End Count" at bounding box center [791, 54] width 32 height 10
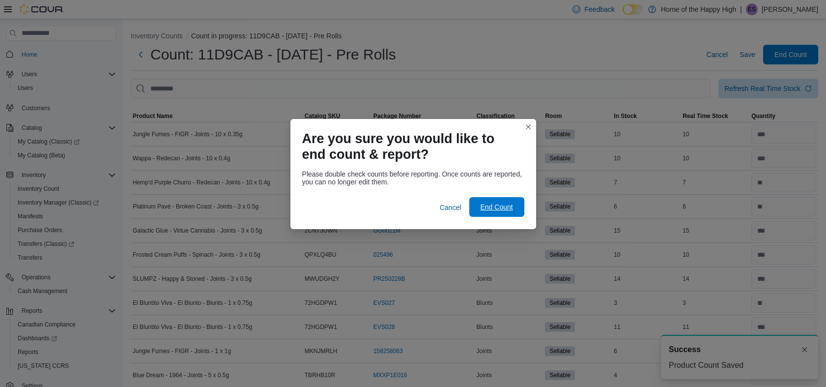
click at [495, 204] on span "End Count" at bounding box center [496, 207] width 32 height 10
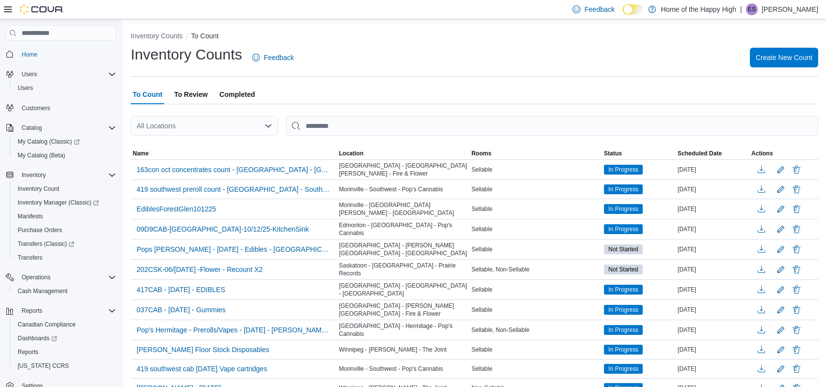
click at [786, 5] on p "Enzo Schembri" at bounding box center [790, 9] width 57 height 12
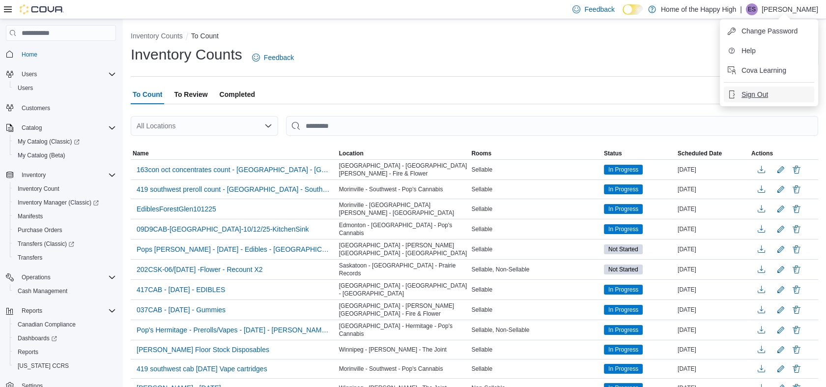
click at [753, 96] on span "Sign Out" at bounding box center [755, 94] width 27 height 10
